Goal: Information Seeking & Learning: Learn about a topic

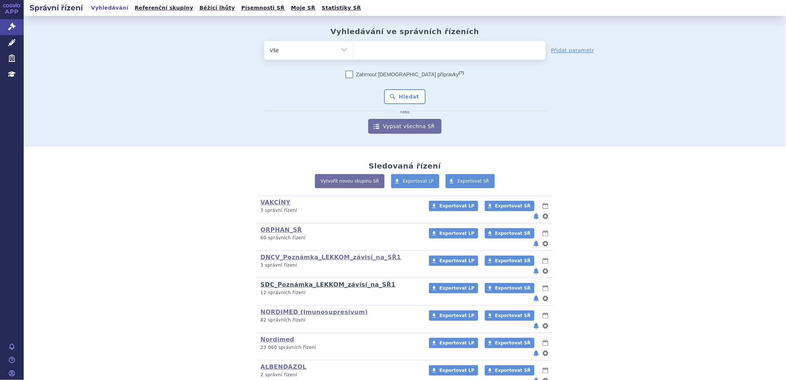
click at [295, 281] on link "SDC_Poznámka_LEKKOM_závisí_na_SŘ1" at bounding box center [328, 284] width 135 height 7
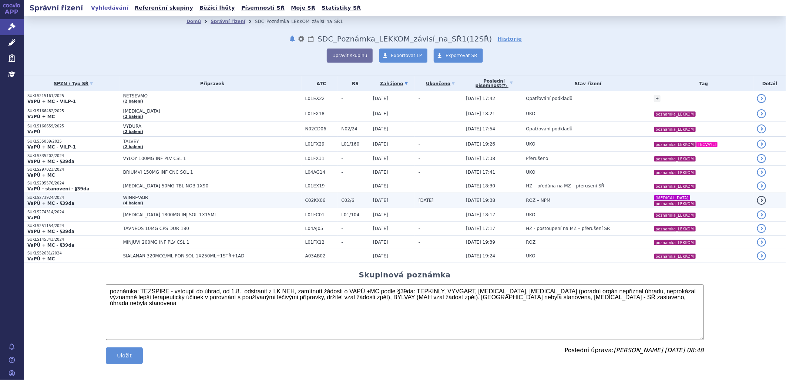
click at [136, 197] on span "WINREVAIR" at bounding box center [212, 197] width 178 height 5
click at [526, 200] on span "ROZ – NPM" at bounding box center [538, 200] width 24 height 5
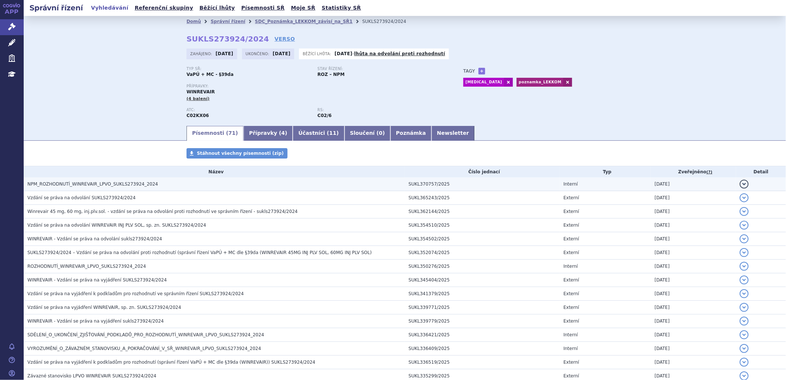
click at [93, 182] on span "NPM_ROZHODNUTÍ_WINREVAIR_LPVO_SUKLS273924_2024" at bounding box center [92, 183] width 131 height 5
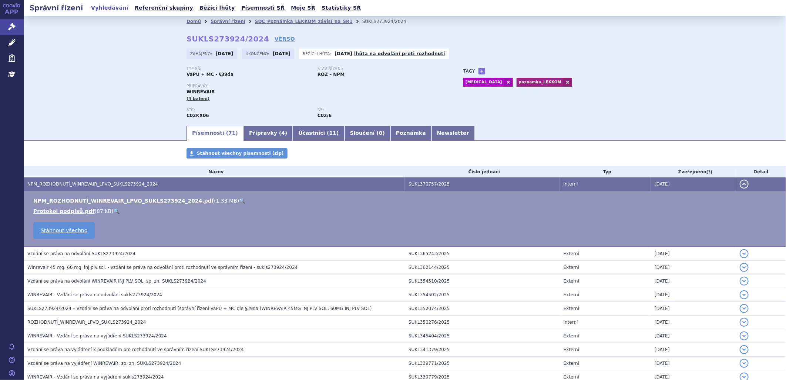
click at [239, 201] on link "🔍" at bounding box center [242, 201] width 6 height 6
